Goal: Information Seeking & Learning: Learn about a topic

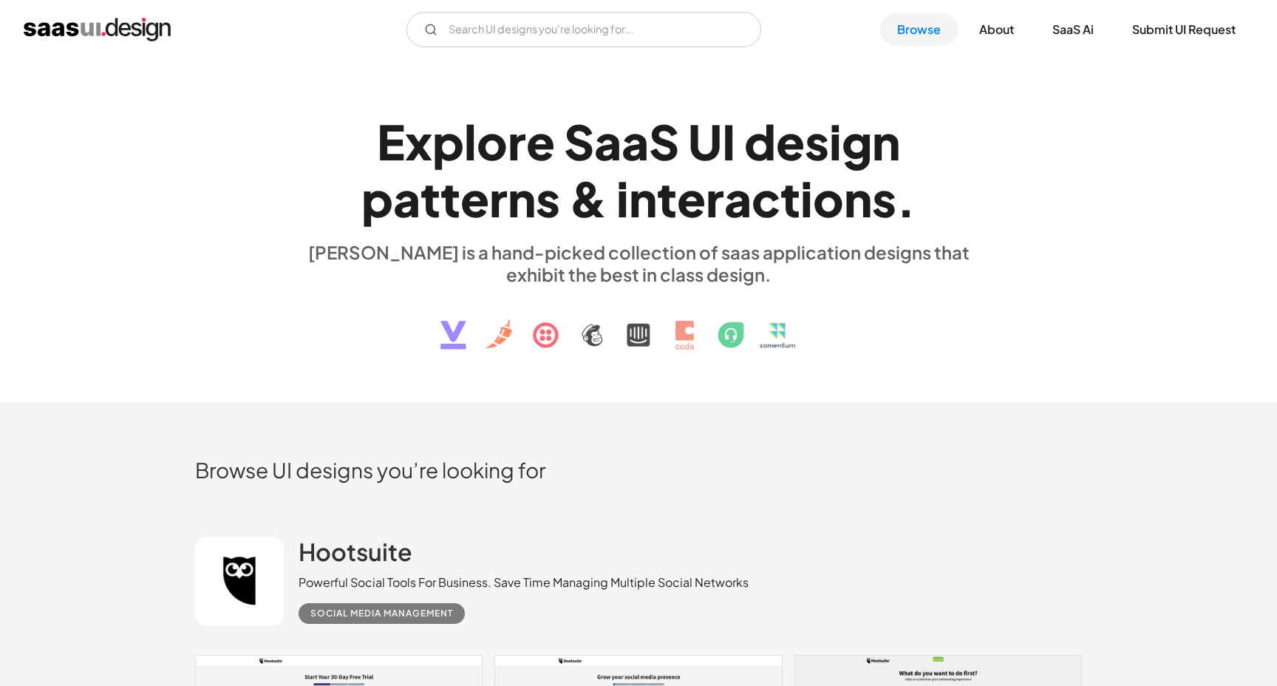
scroll to position [10, 0]
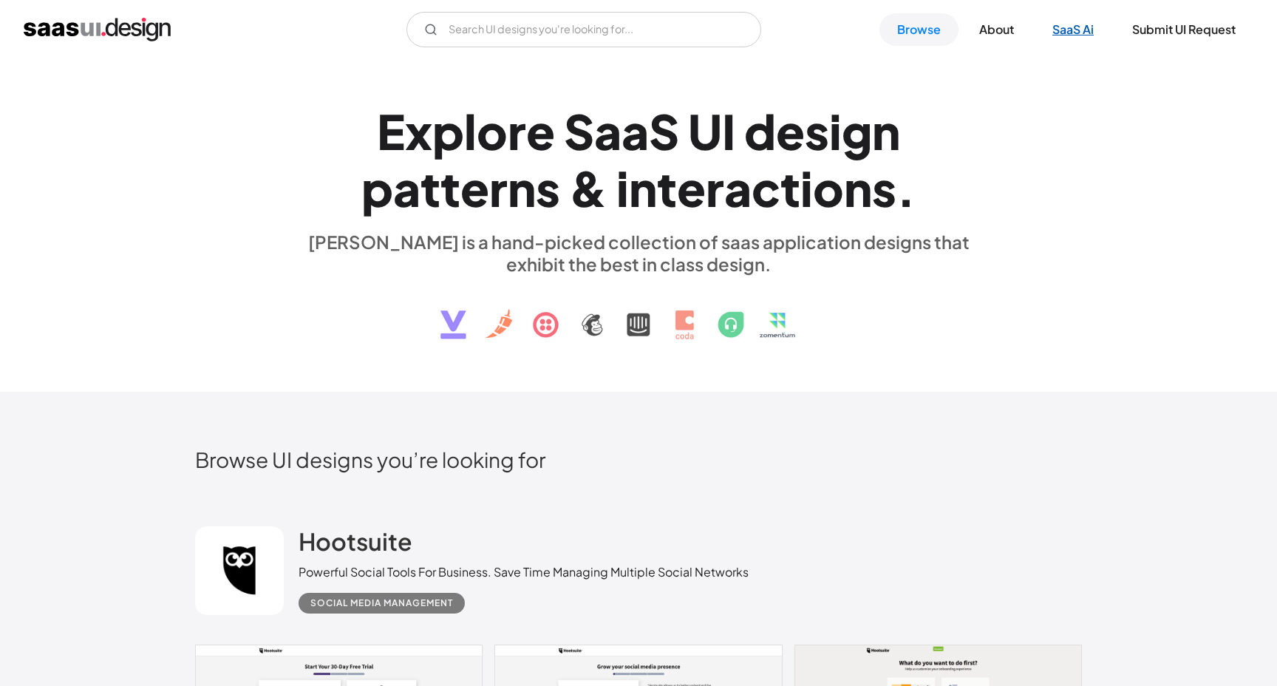
click at [1072, 33] on link "SaaS Ai" at bounding box center [1073, 29] width 77 height 33
click at [102, 33] on img "home" at bounding box center [97, 30] width 147 height 24
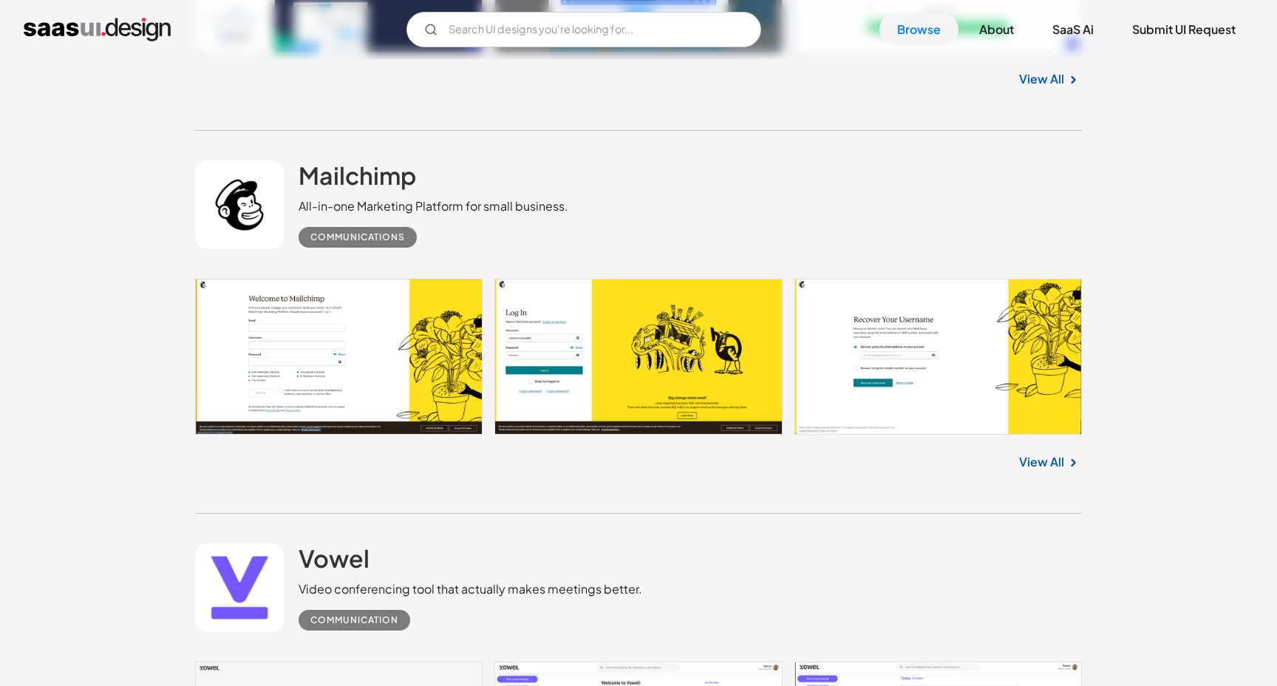
scroll to position [16463, 0]
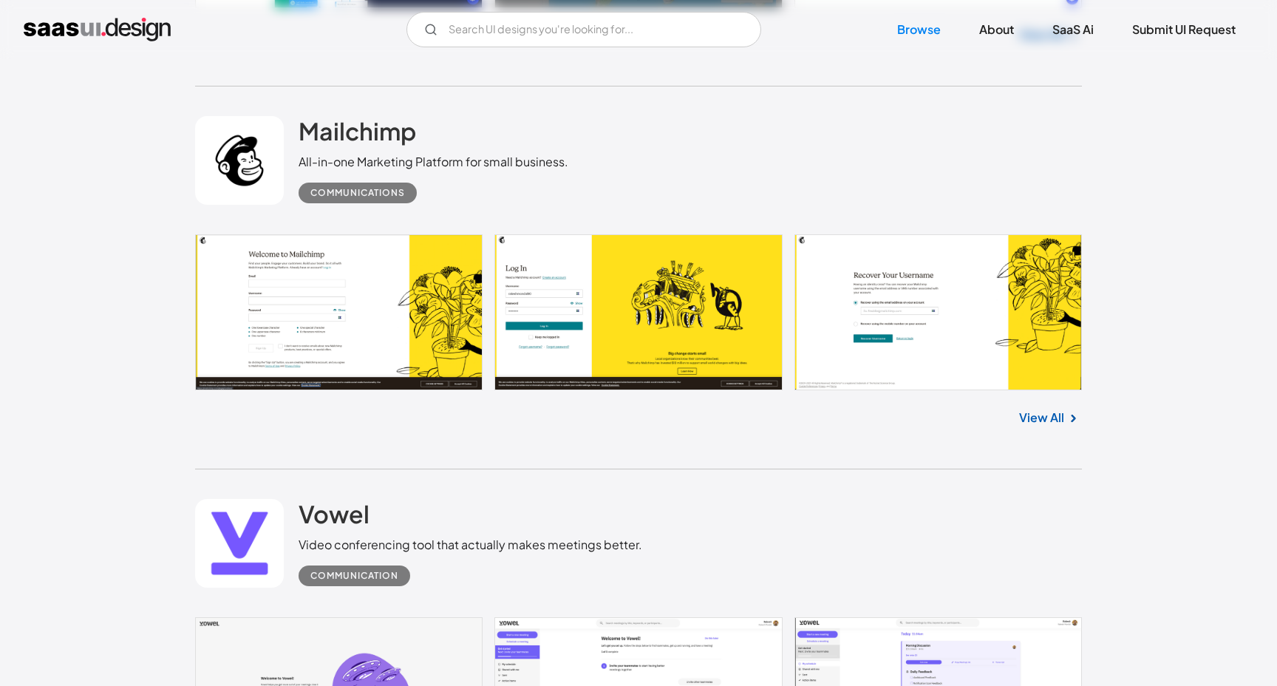
click at [1049, 426] on link "View All" at bounding box center [1041, 418] width 45 height 18
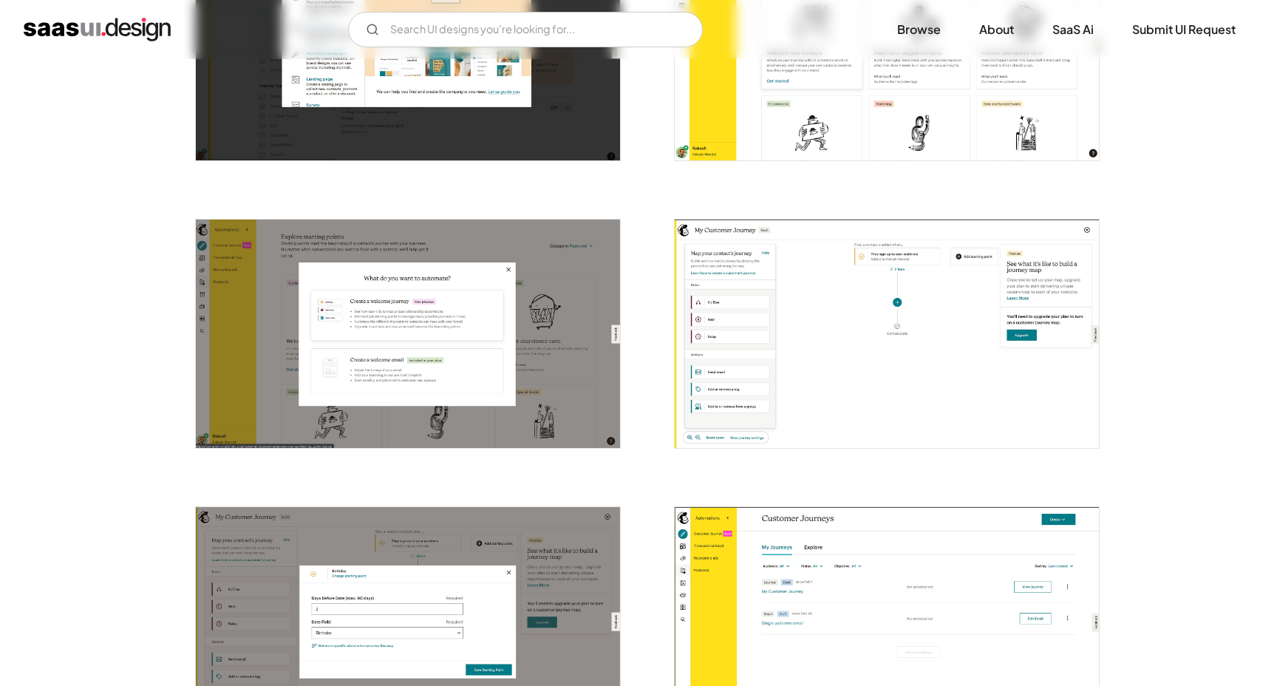
scroll to position [1274, 0]
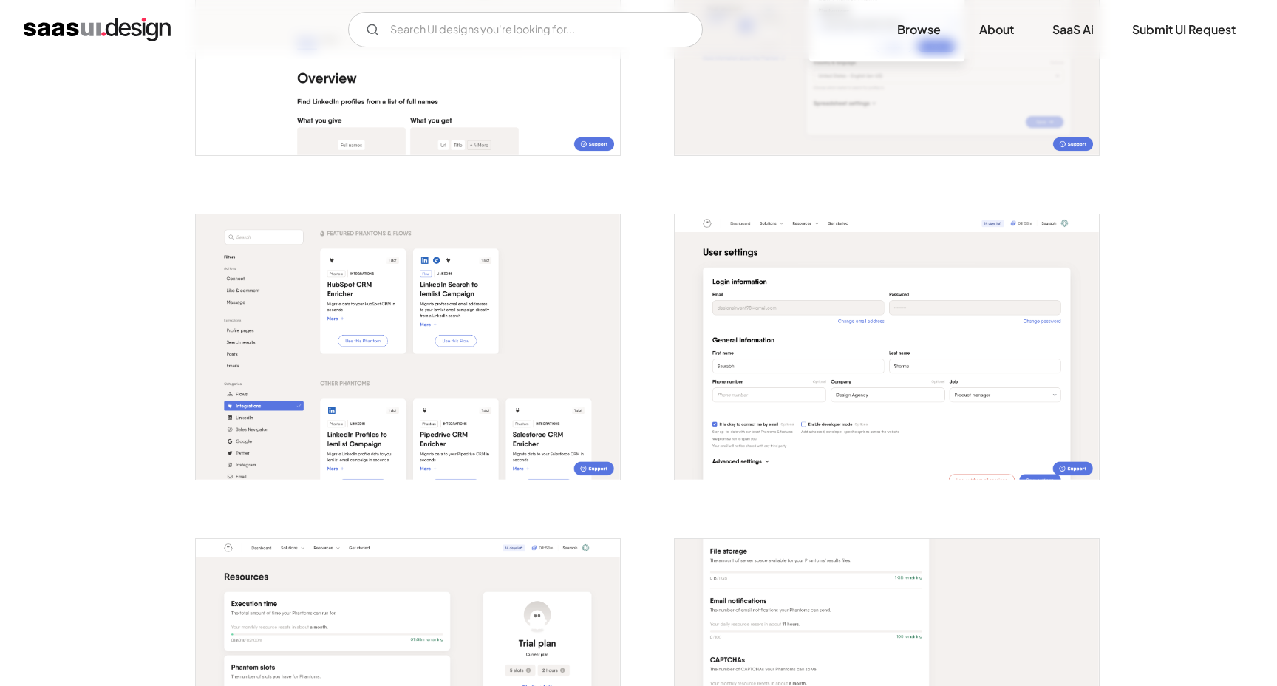
scroll to position [2101, 0]
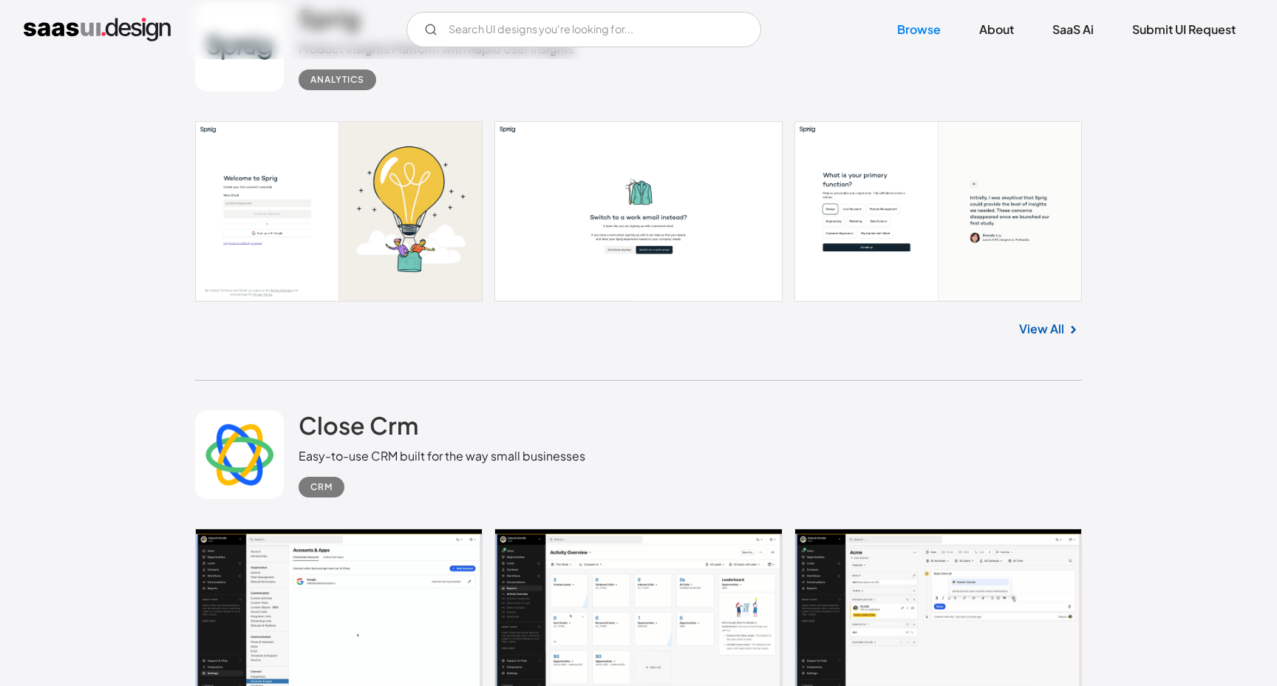
scroll to position [33787, 0]
